Goal: Find specific page/section: Find specific page/section

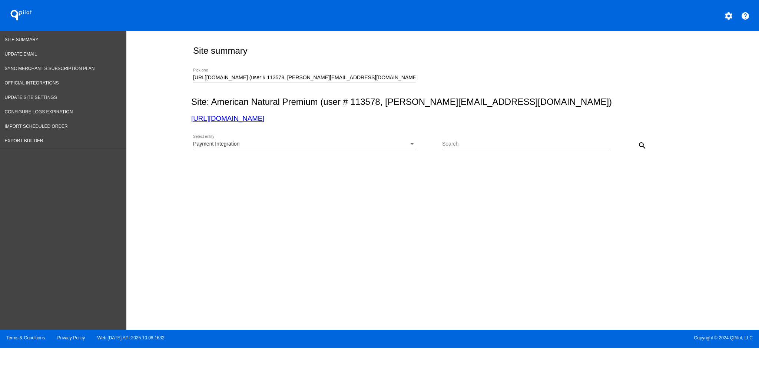
click at [278, 141] on div "Payment Integration Select entity" at bounding box center [304, 142] width 222 height 14
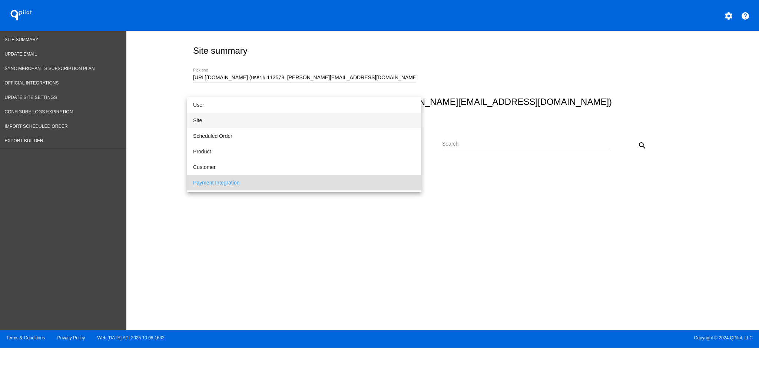
click at [264, 117] on span "Site" at bounding box center [304, 121] width 222 height 16
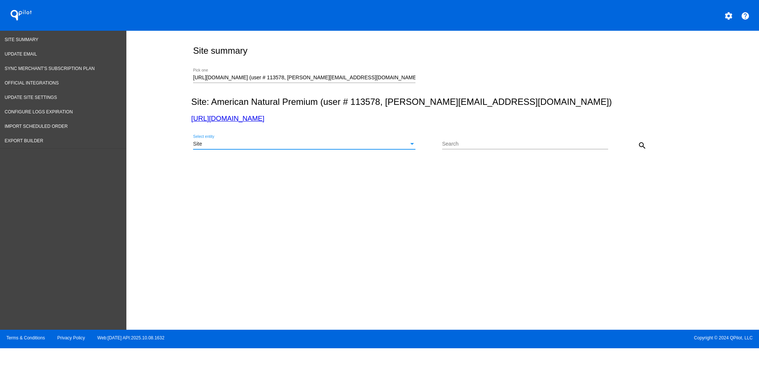
click at [646, 147] on mat-icon "search" at bounding box center [642, 145] width 9 height 9
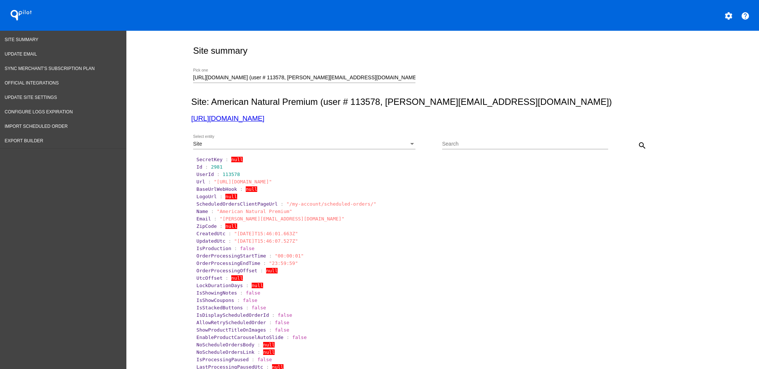
click at [367, 147] on div "Site" at bounding box center [301, 144] width 216 height 6
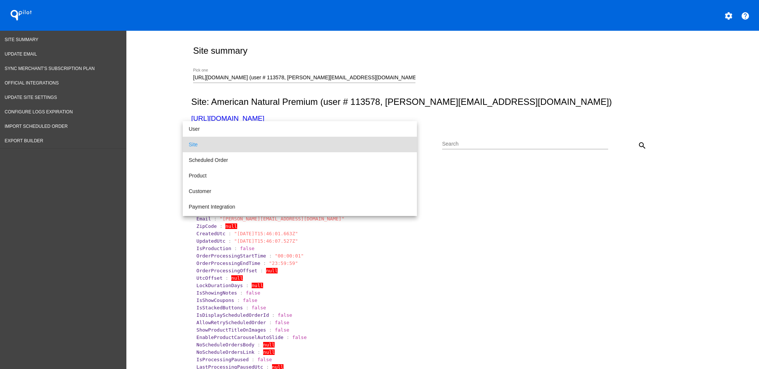
click at [367, 149] on span "Site" at bounding box center [300, 145] width 222 height 16
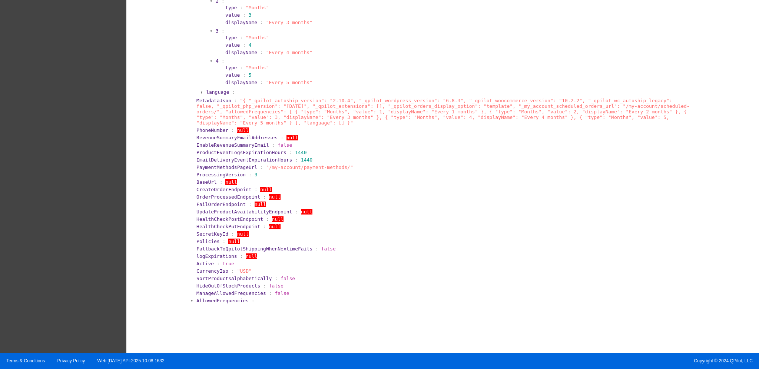
scroll to position [375, 0]
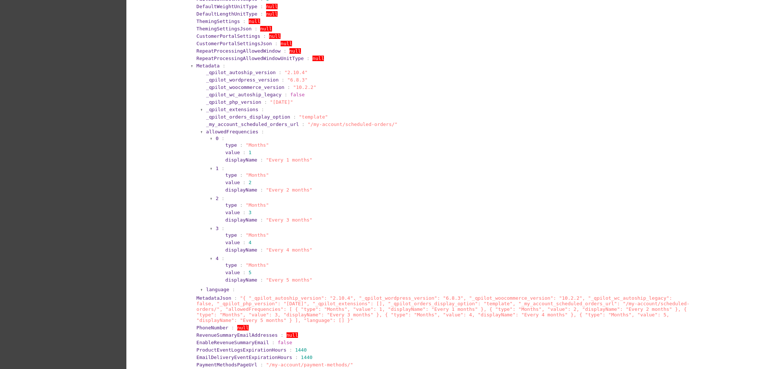
click at [202, 63] on span "Metadata" at bounding box center [207, 66] width 23 height 6
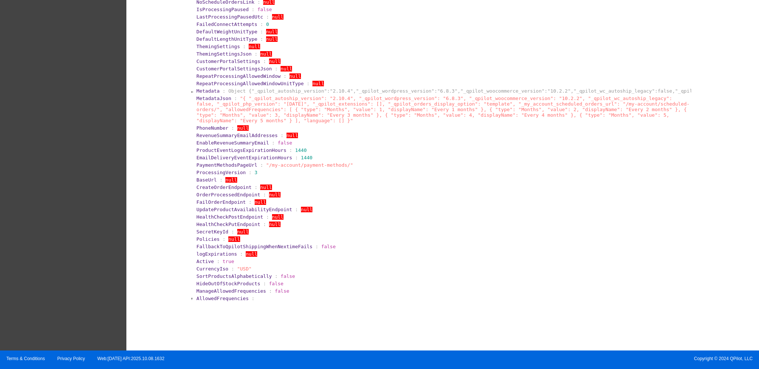
scroll to position [349, 0]
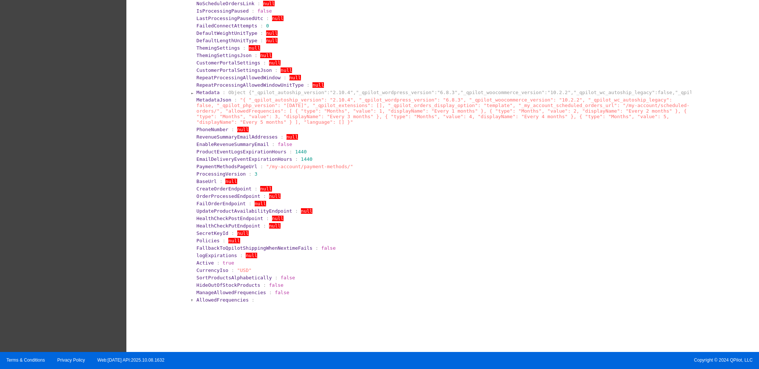
click at [201, 91] on span "Metadata" at bounding box center [207, 93] width 23 height 6
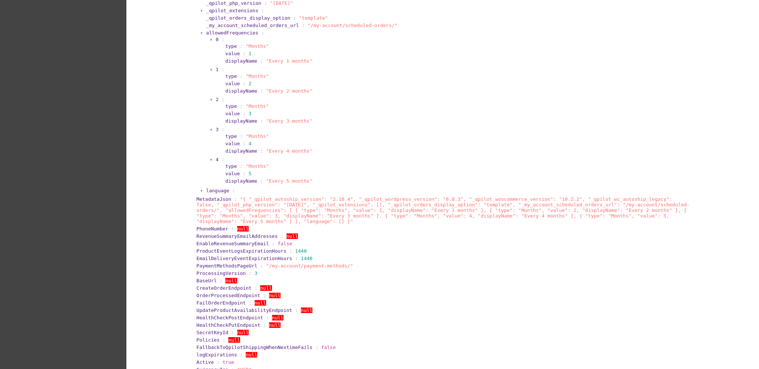
scroll to position [524, 0]
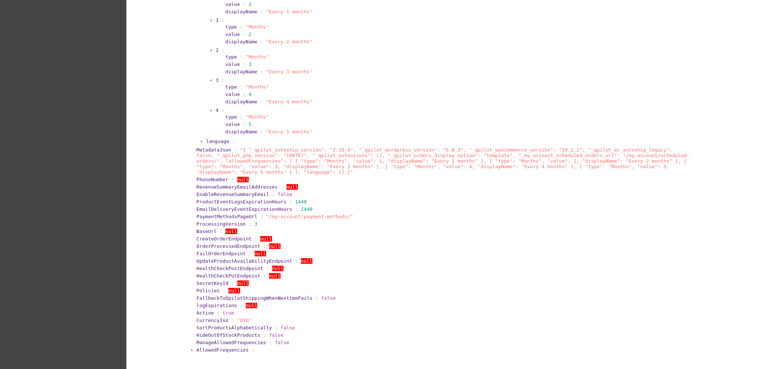
click at [533, 228] on section "BaseUrl : null" at bounding box center [443, 231] width 495 height 7
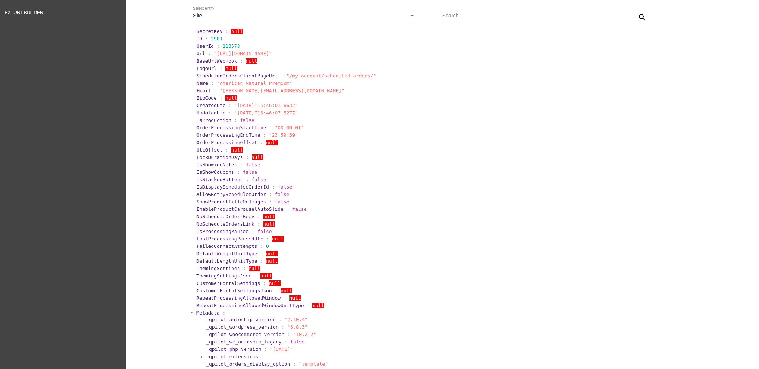
scroll to position [0, 0]
